Goal: Information Seeking & Learning: Check status

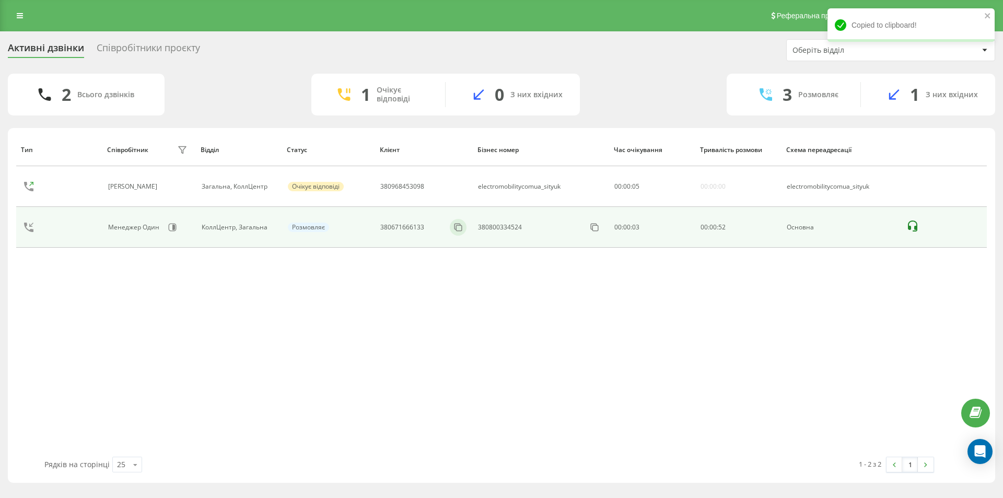
click at [461, 221] on div at bounding box center [458, 227] width 17 height 17
click at [459, 227] on icon at bounding box center [458, 227] width 10 height 10
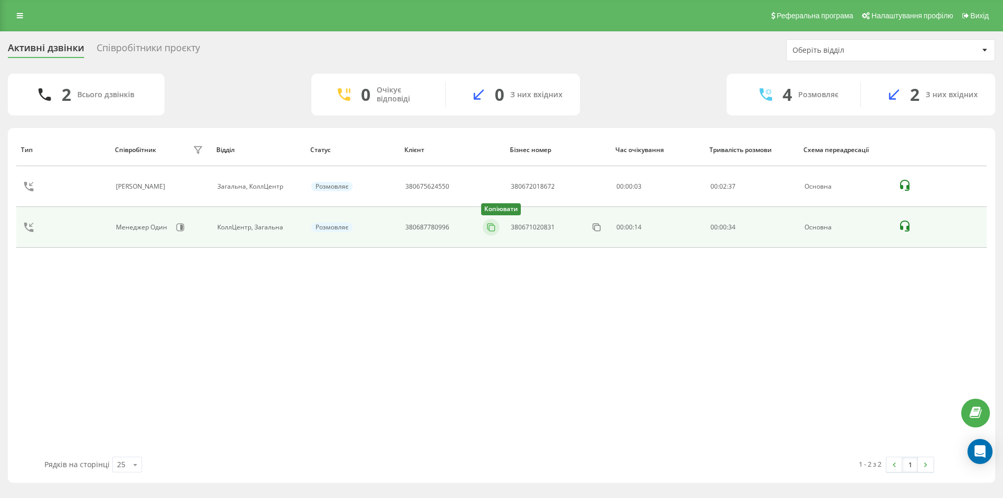
click at [495, 230] on rect at bounding box center [492, 228] width 6 height 6
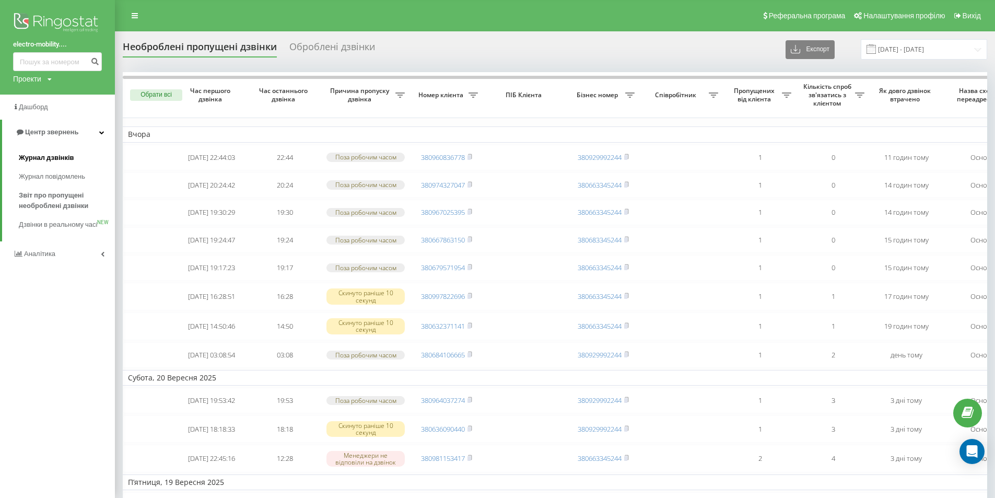
click at [54, 160] on span "Журнал дзвінків" at bounding box center [46, 158] width 55 height 10
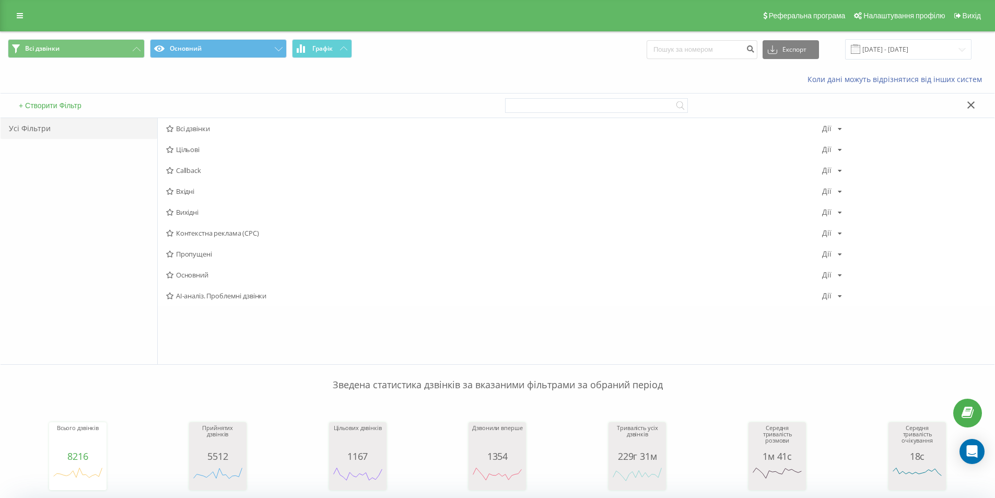
click at [969, 103] on icon at bounding box center [972, 104] width 8 height 7
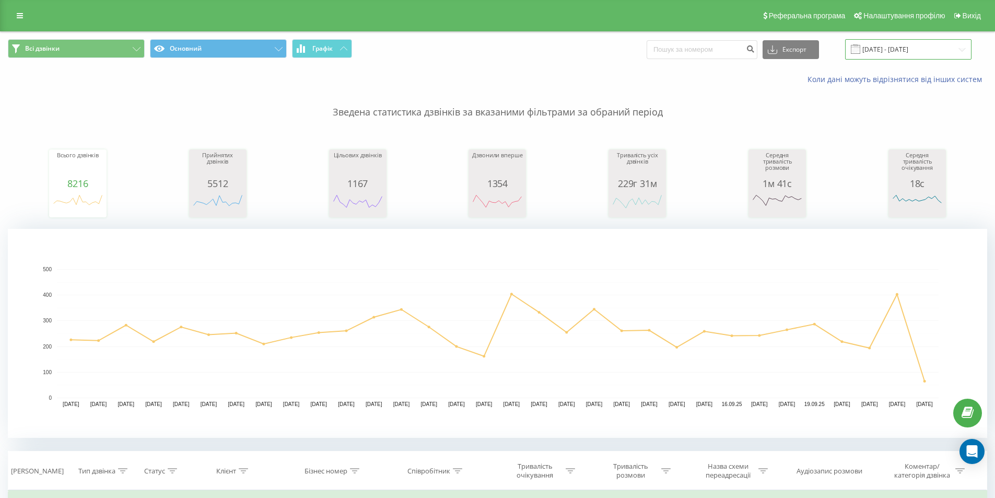
click at [914, 53] on input "23.08.2025 - 23.09.2025" at bounding box center [909, 49] width 126 height 20
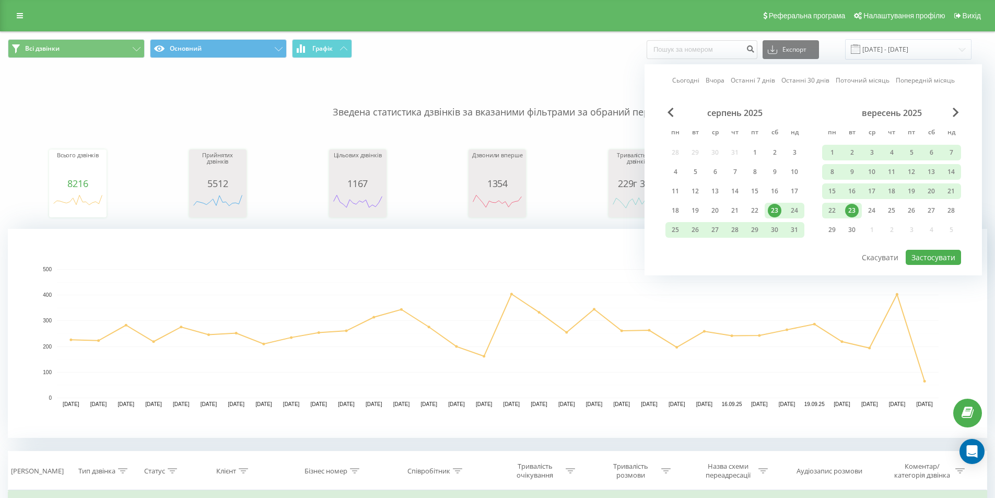
click at [853, 207] on div "23" at bounding box center [853, 211] width 14 height 14
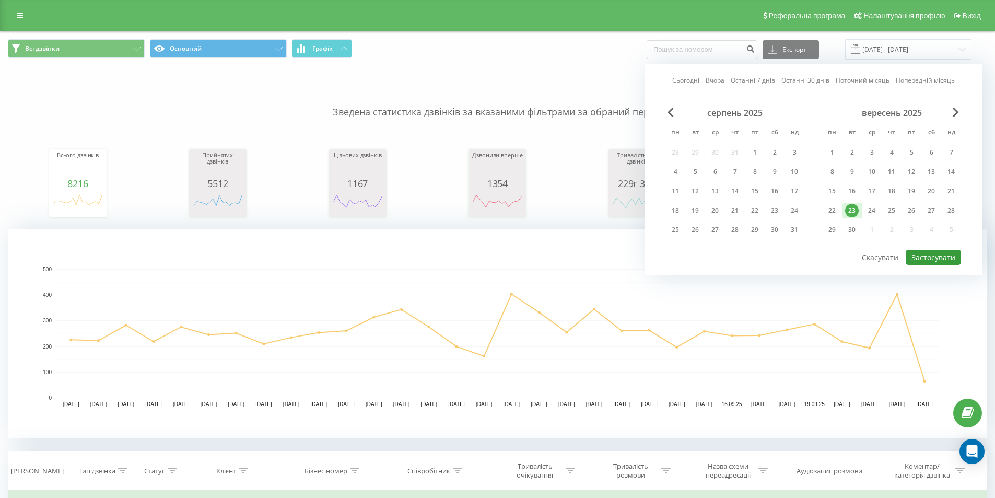
click at [944, 255] on button "Застосувати" at bounding box center [933, 257] width 55 height 15
type input "23.09.2025 - 23.09.2025"
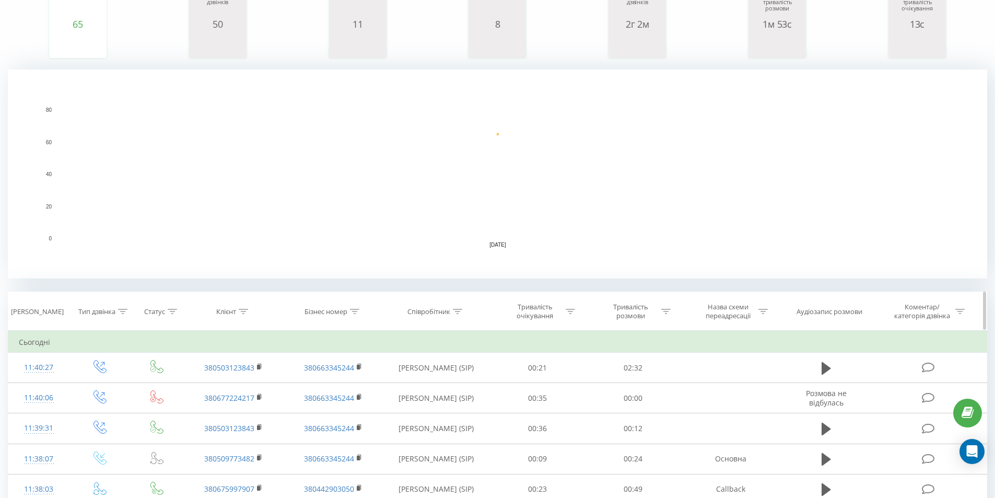
scroll to position [261, 0]
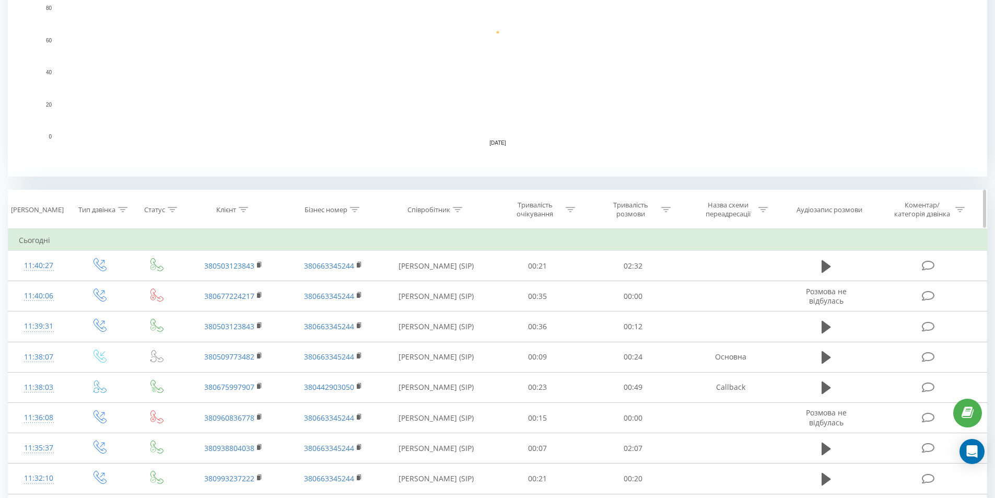
click at [461, 207] on icon at bounding box center [457, 209] width 9 height 5
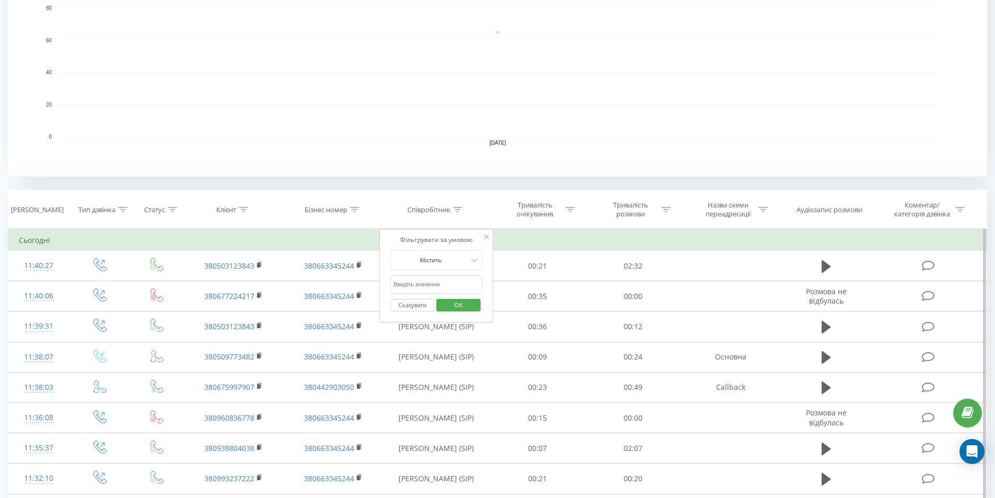
drag, startPoint x: 445, startPoint y: 289, endPoint x: 451, endPoint y: 294, distance: 7.8
click at [445, 289] on input "text" at bounding box center [436, 284] width 92 height 18
type input "один"
click at [459, 306] on span "OK" at bounding box center [458, 305] width 29 height 16
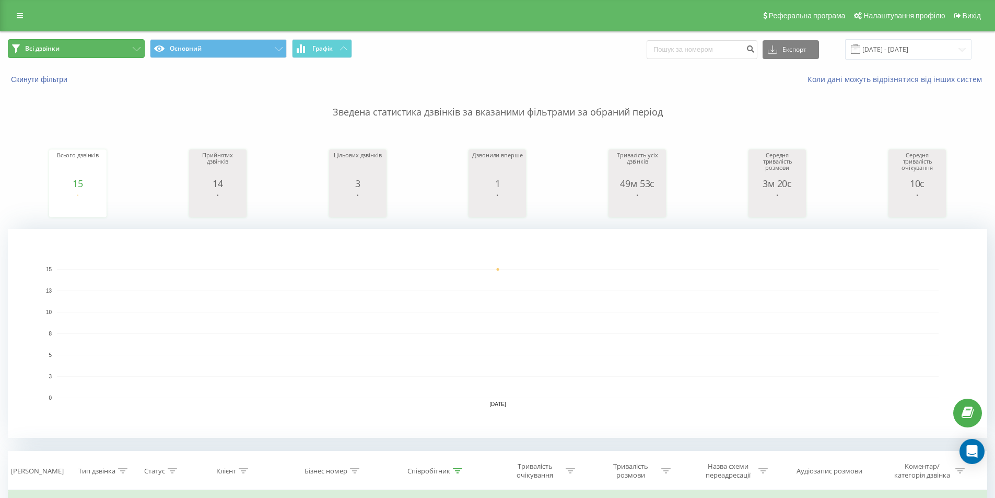
click at [53, 48] on span "Всі дзвінки" at bounding box center [42, 48] width 34 height 8
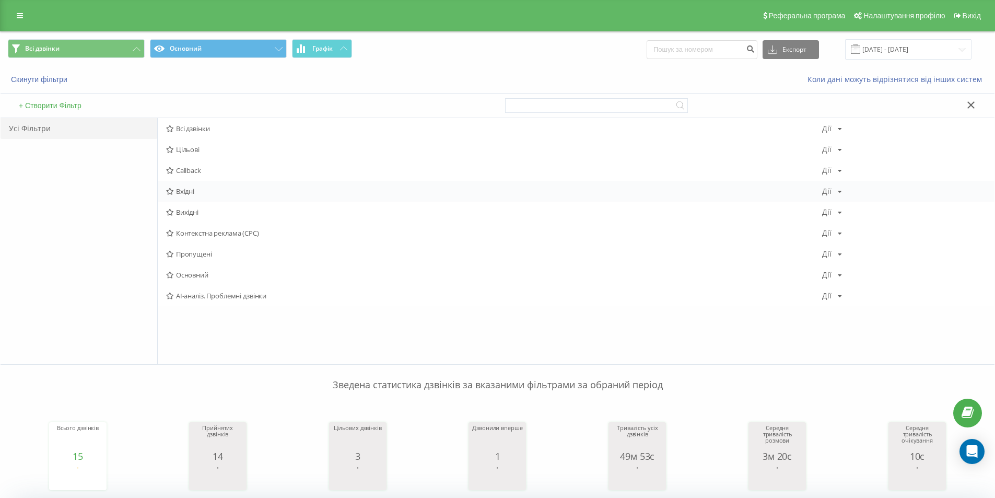
click at [206, 192] on span "Вхідні" at bounding box center [494, 191] width 656 height 7
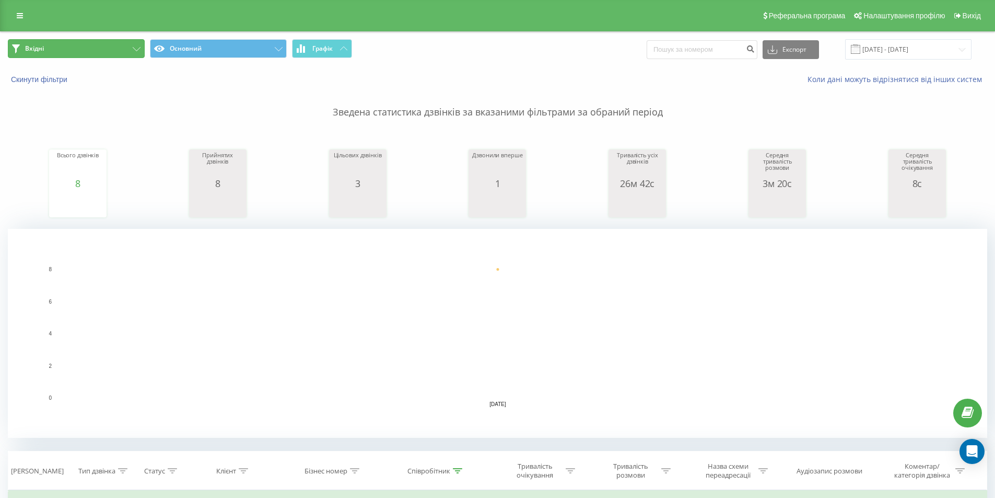
click at [107, 47] on button "Вхідні" at bounding box center [76, 48] width 137 height 19
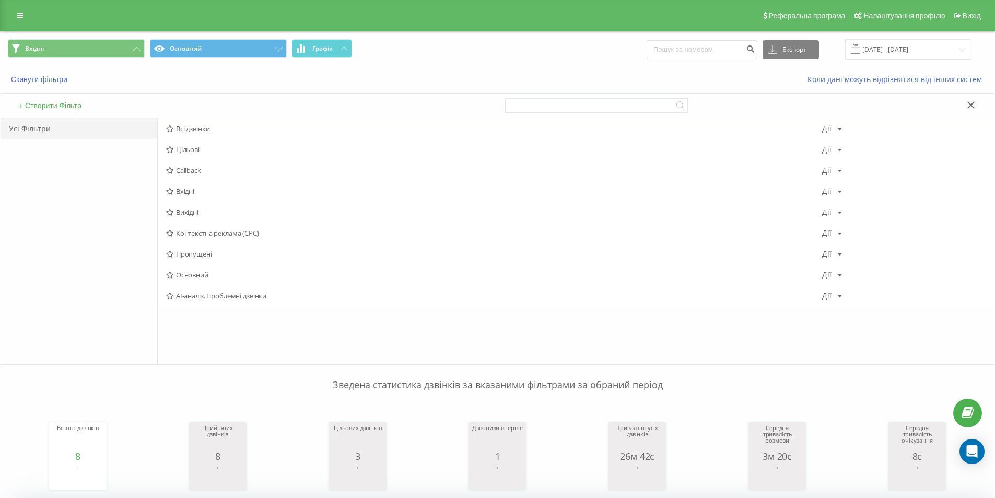
click at [192, 211] on span "Вихідні" at bounding box center [494, 212] width 656 height 7
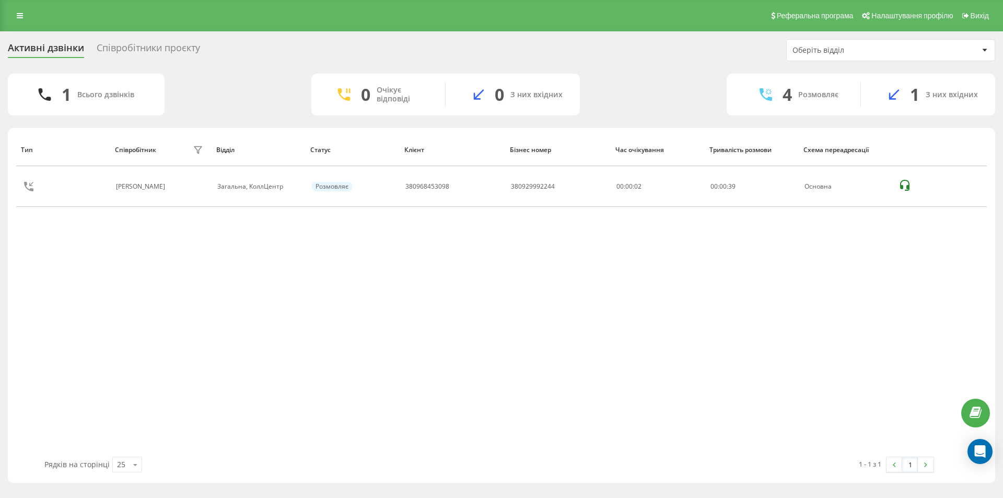
drag, startPoint x: 518, startPoint y: 382, endPoint x: 547, endPoint y: 379, distance: 28.9
click at [519, 382] on div "Тип Співробітник фільтру Відділ Статус Клієнт Бізнес номер Час очікування Трива…" at bounding box center [501, 294] width 971 height 323
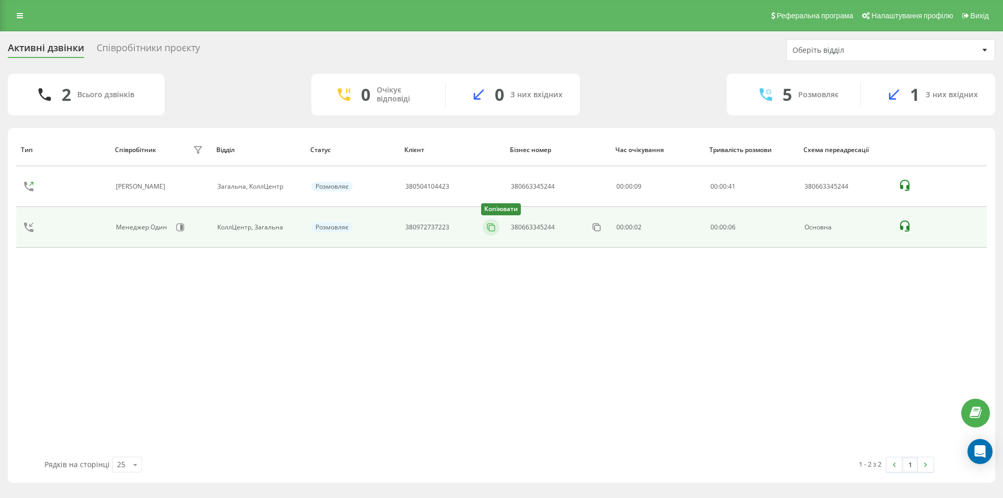
click at [492, 226] on icon at bounding box center [491, 227] width 10 height 10
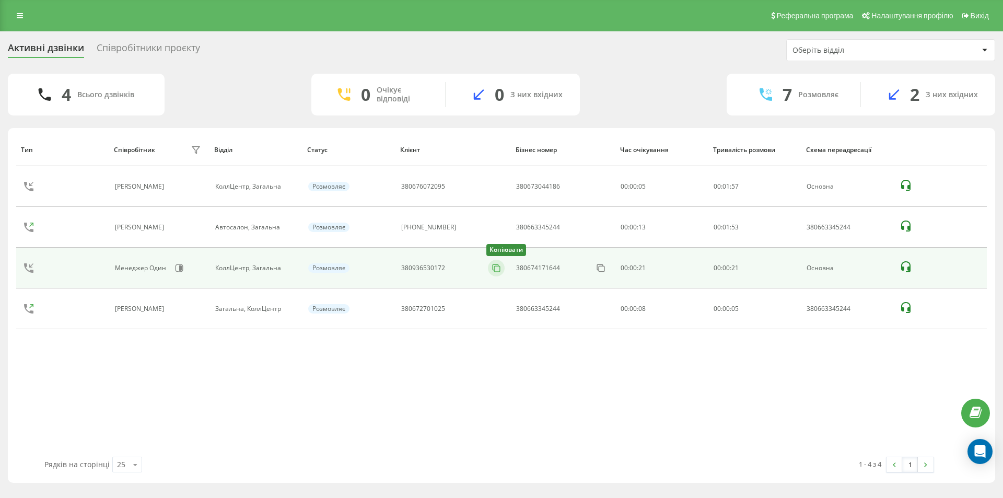
click at [491, 266] on icon at bounding box center [496, 268] width 10 height 10
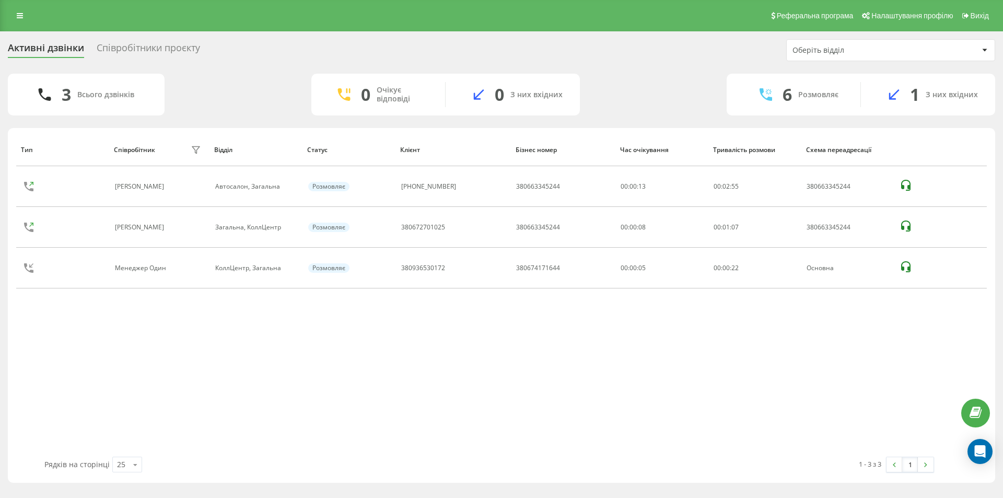
click at [538, 363] on div "Тип Співробітник фільтру Відділ Статус Клієнт Бізнес номер Час очікування Трива…" at bounding box center [501, 294] width 971 height 323
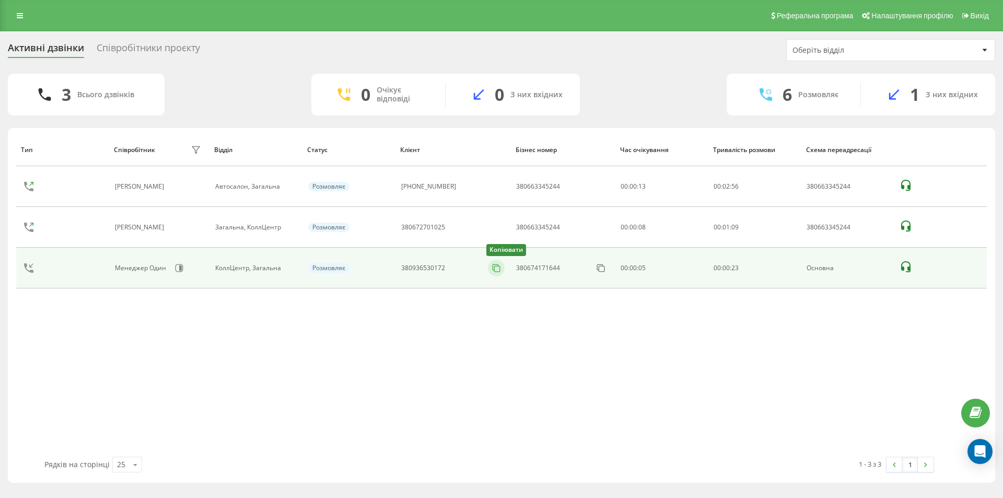
click at [493, 268] on icon at bounding box center [496, 268] width 10 height 10
